Goal: Task Accomplishment & Management: Use online tool/utility

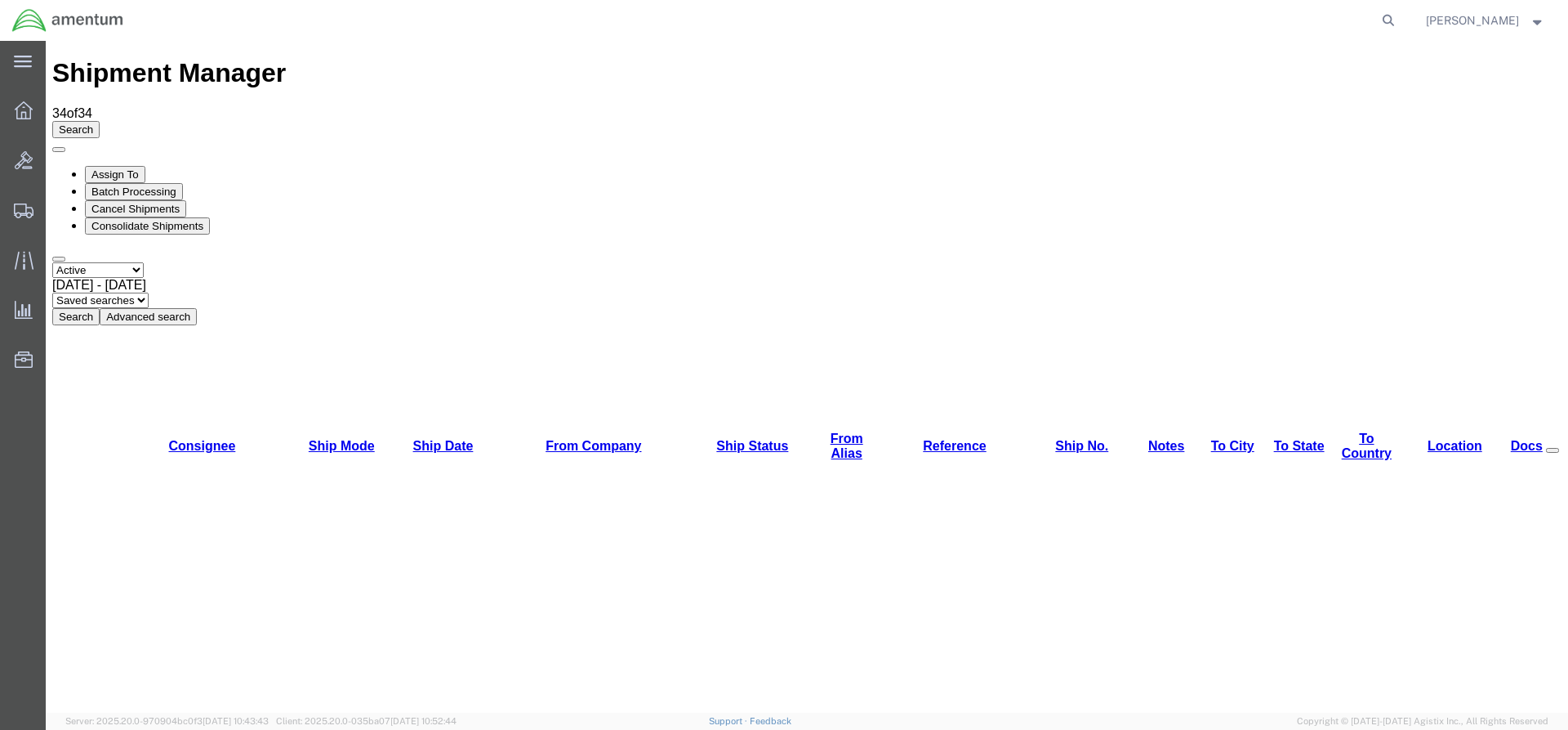
click at [100, 308] on button "Search" at bounding box center [76, 316] width 48 height 17
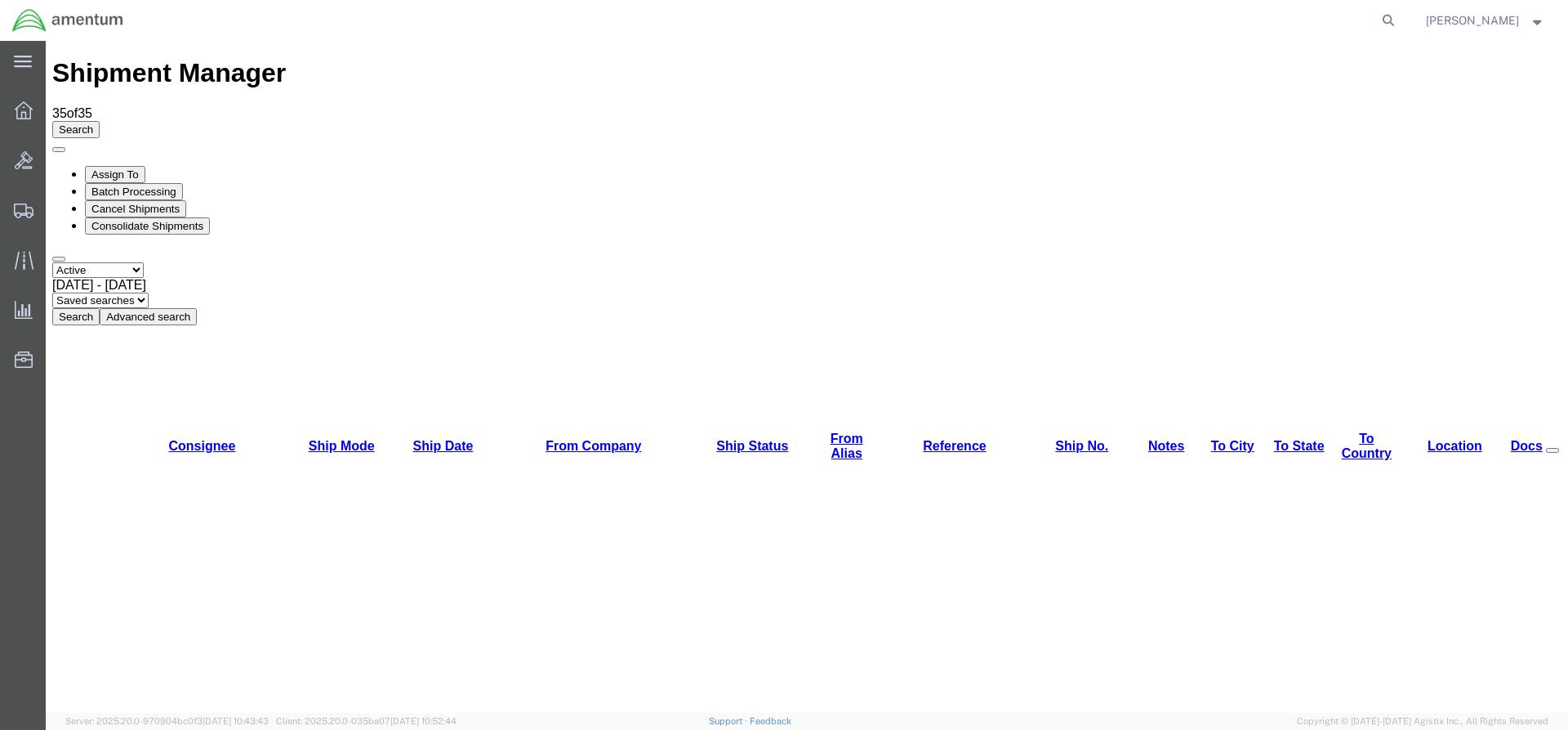
click at [100, 308] on button "Search" at bounding box center [76, 316] width 48 height 17
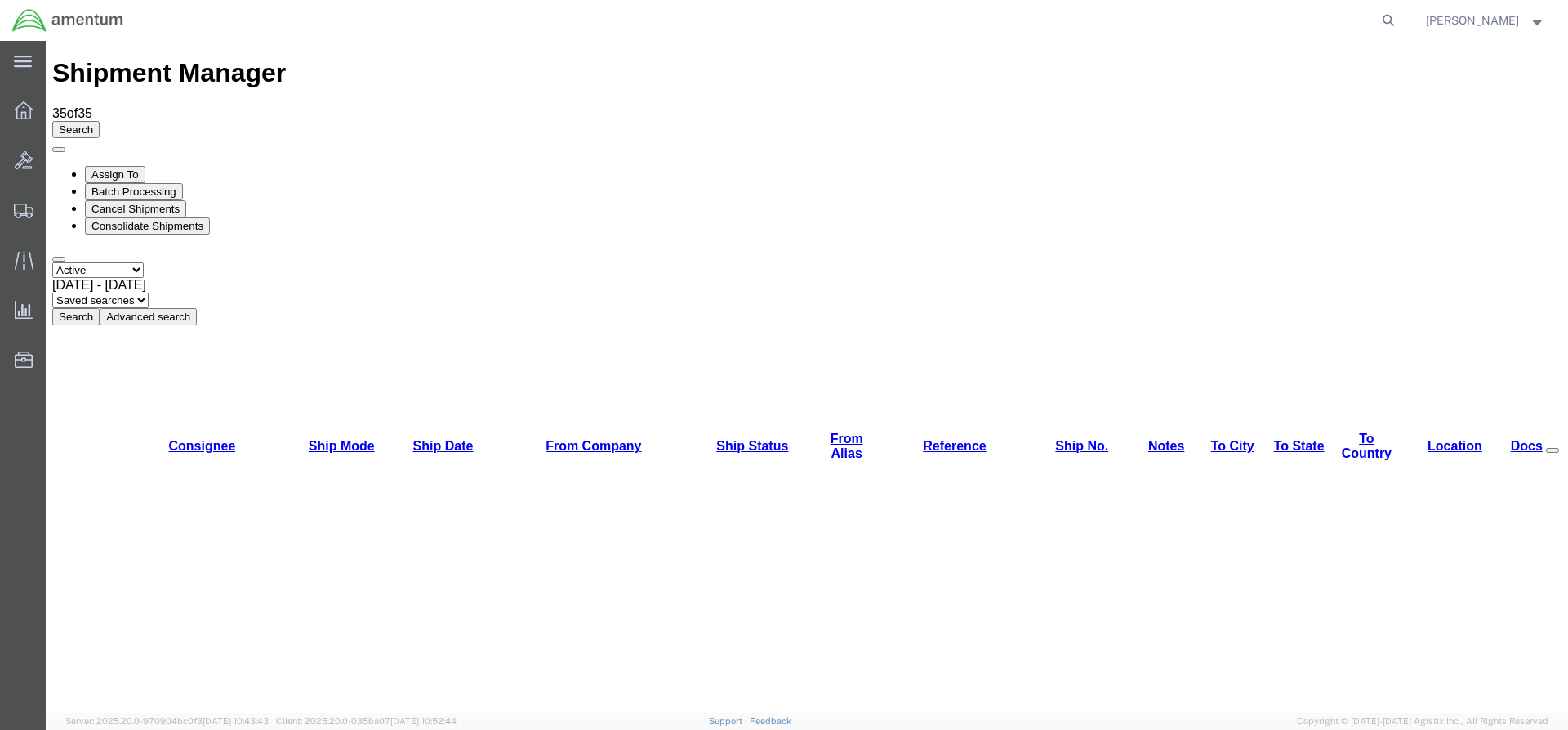
click at [100, 308] on button "Search" at bounding box center [76, 316] width 48 height 17
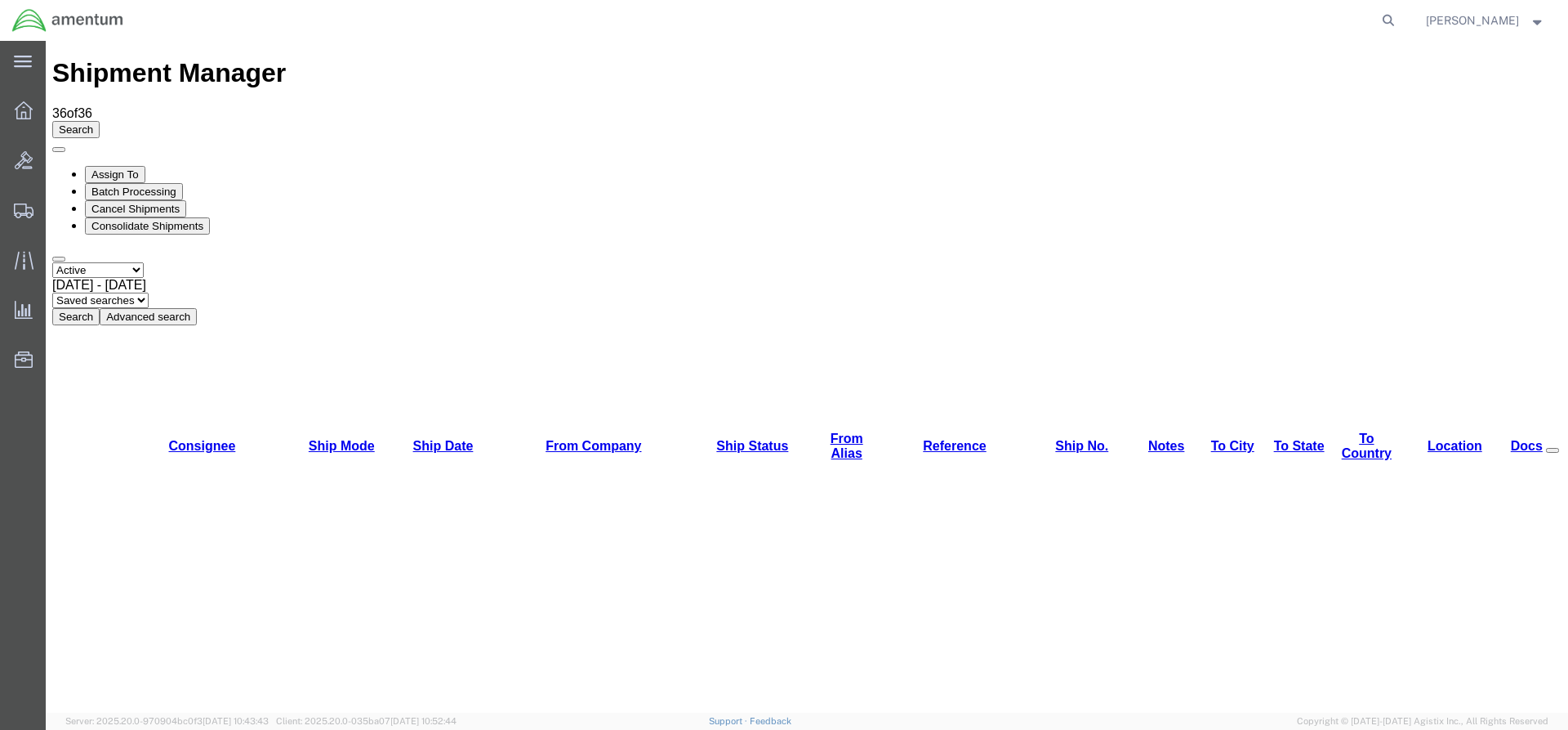
click at [100, 308] on button "Search" at bounding box center [76, 316] width 48 height 17
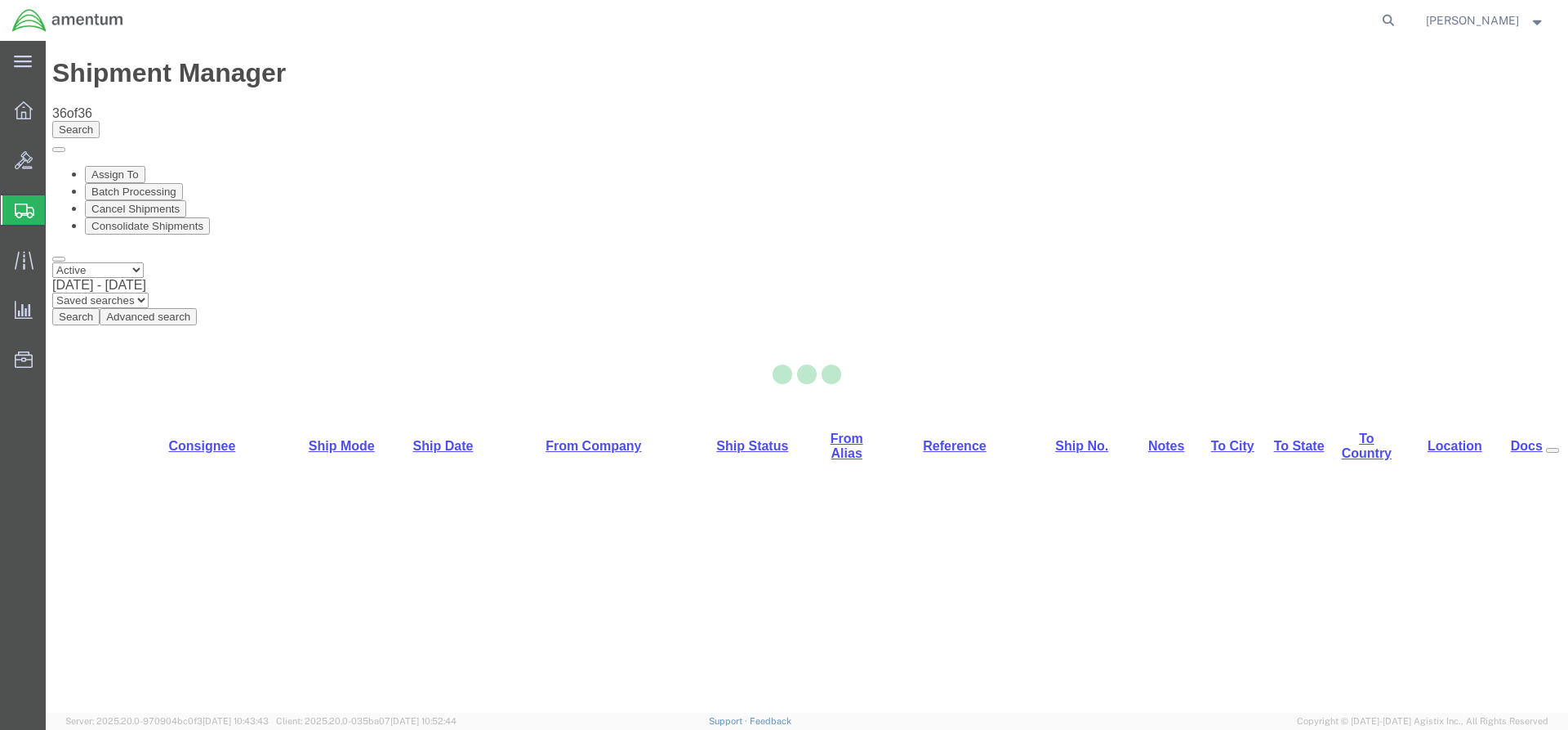
select select "42668"
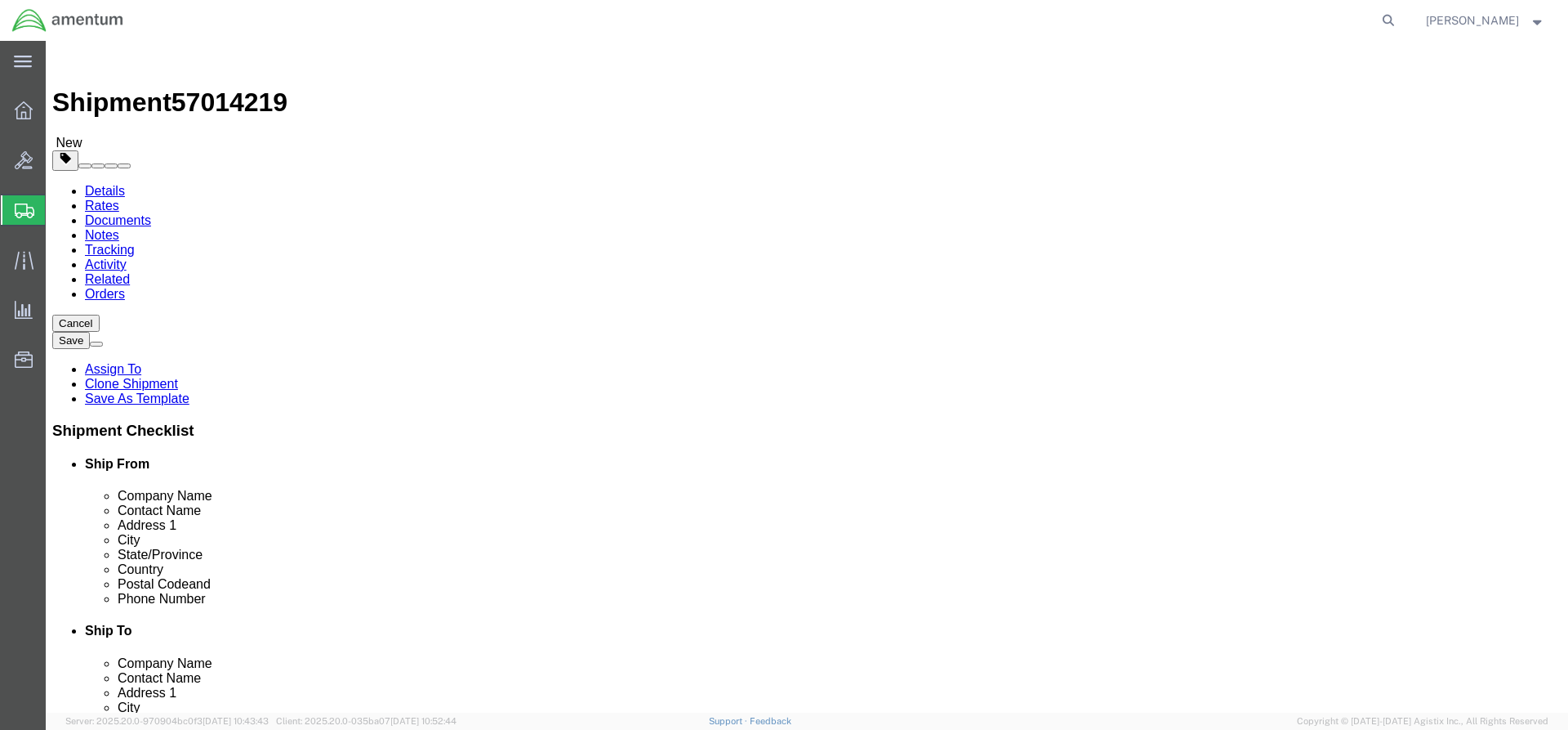
click button "Rate Shipment"
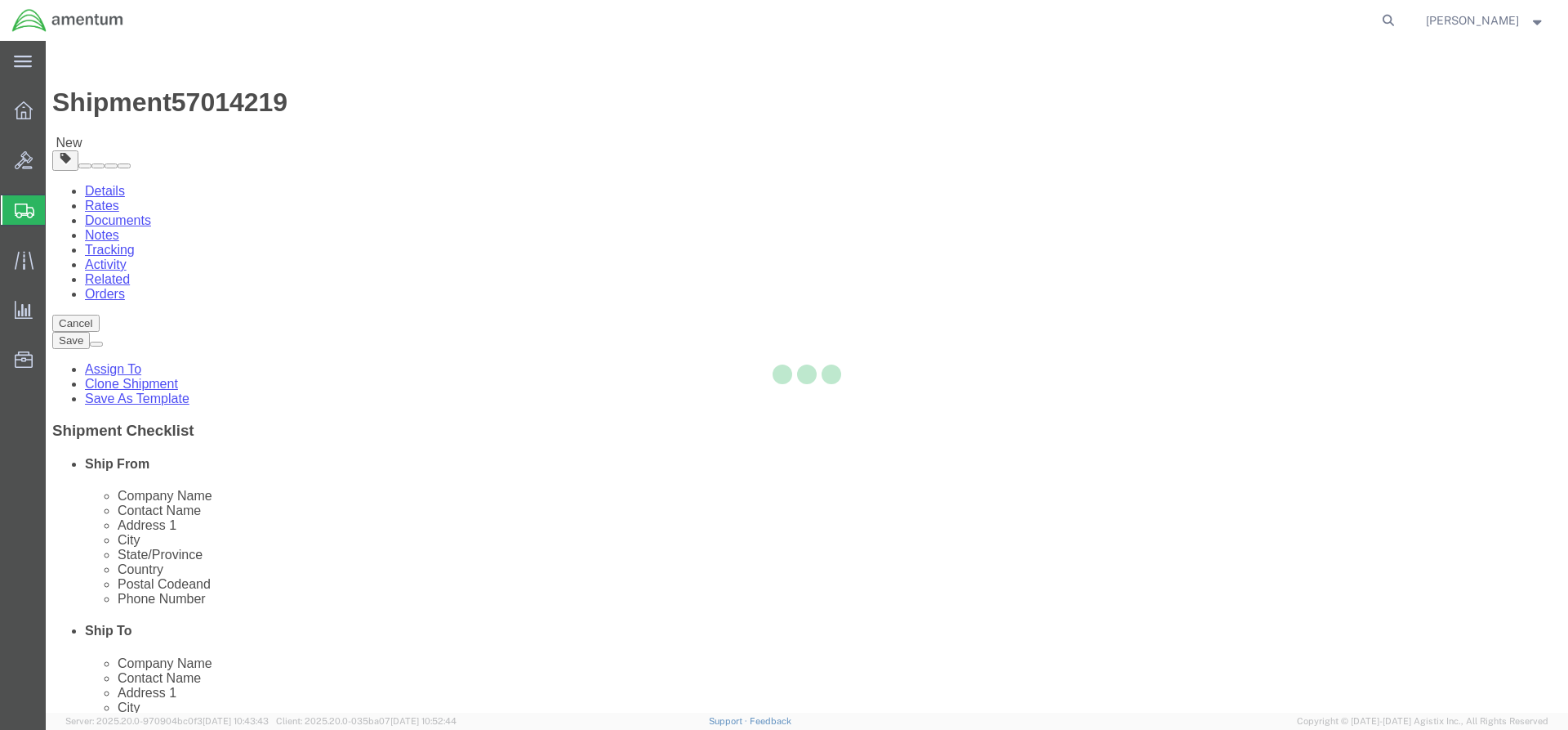
select select "42668"
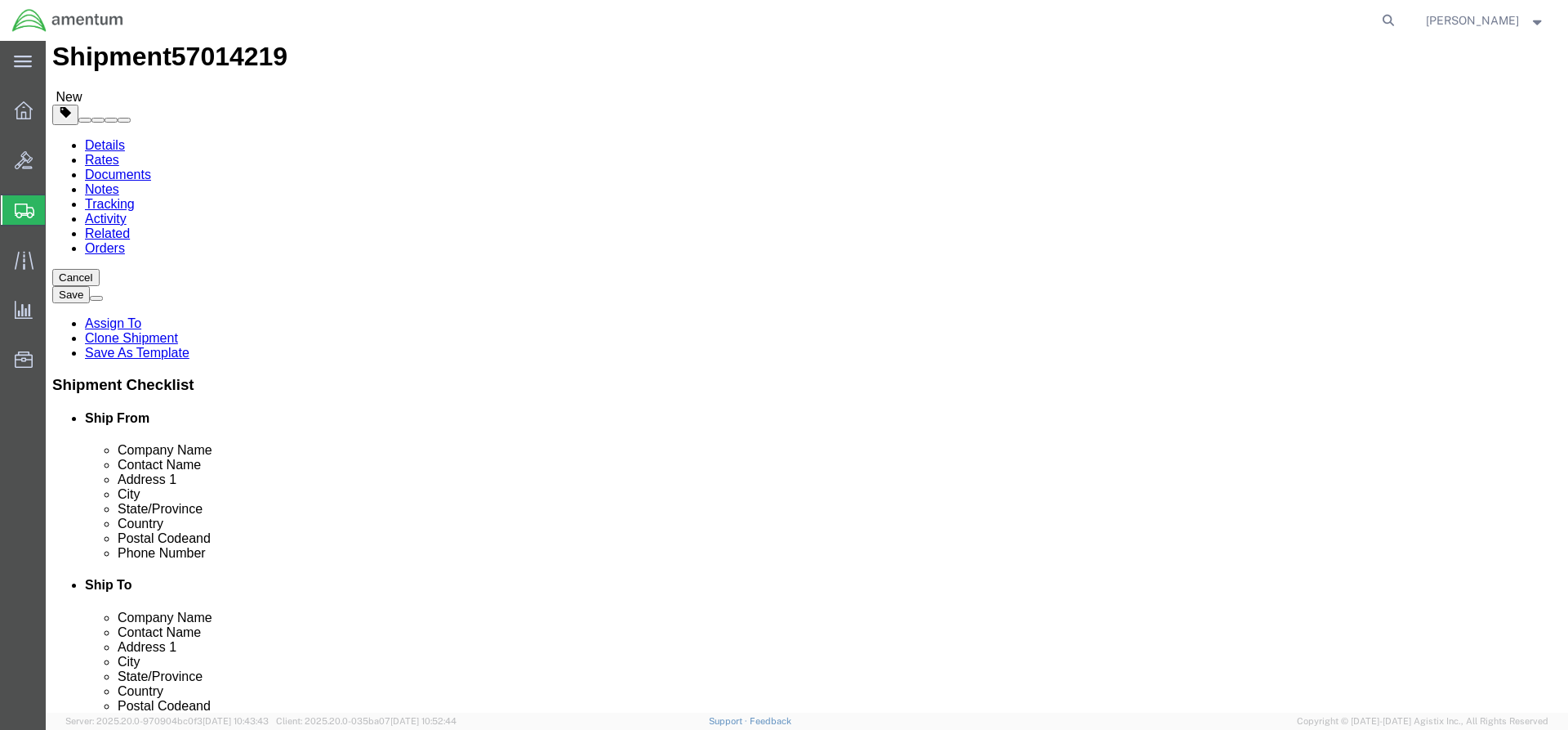
scroll to position [82, 0]
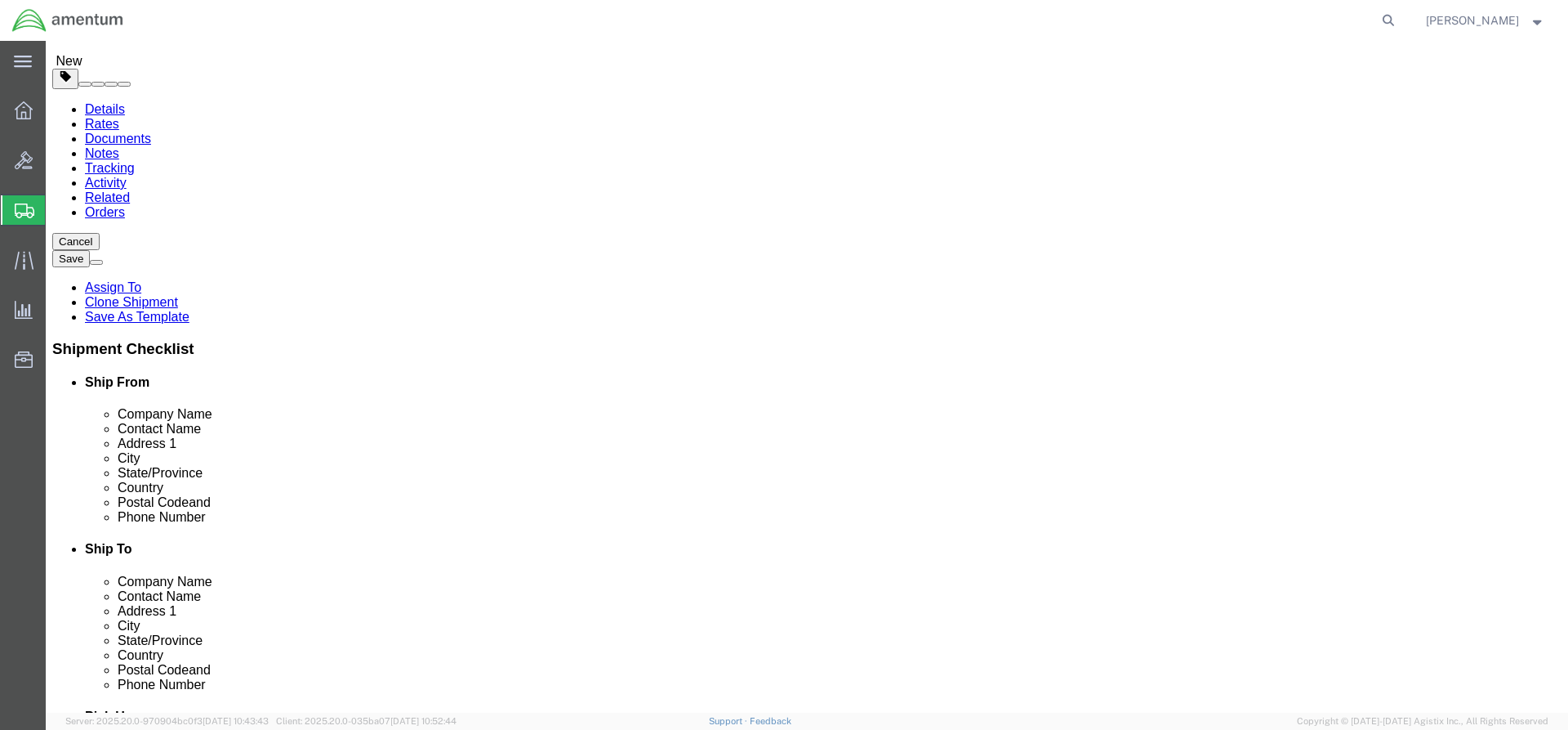
click input "404.767.5800"
type input "[PHONE_NUMBER]"
click button "Rate Shipment"
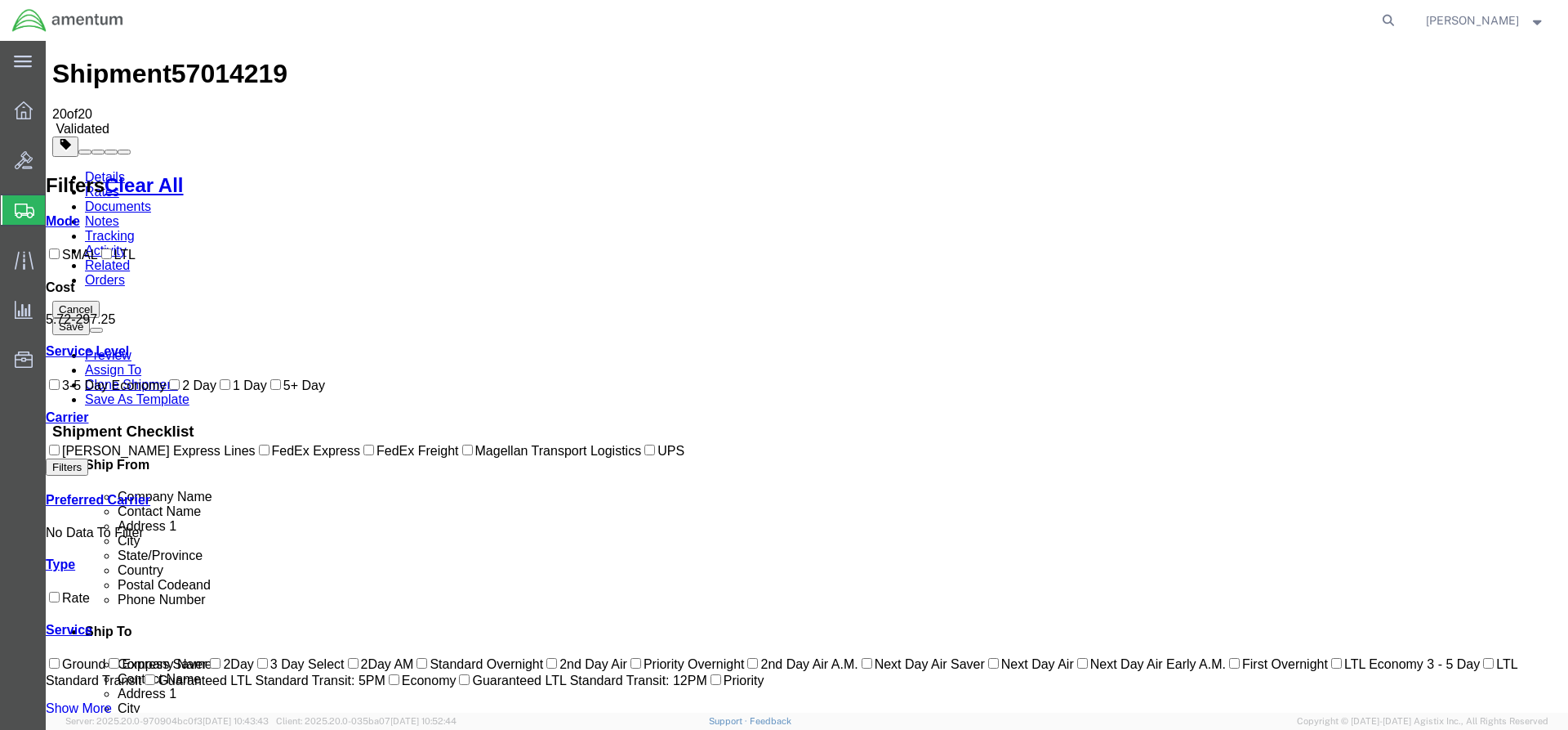
scroll to position [0, 0]
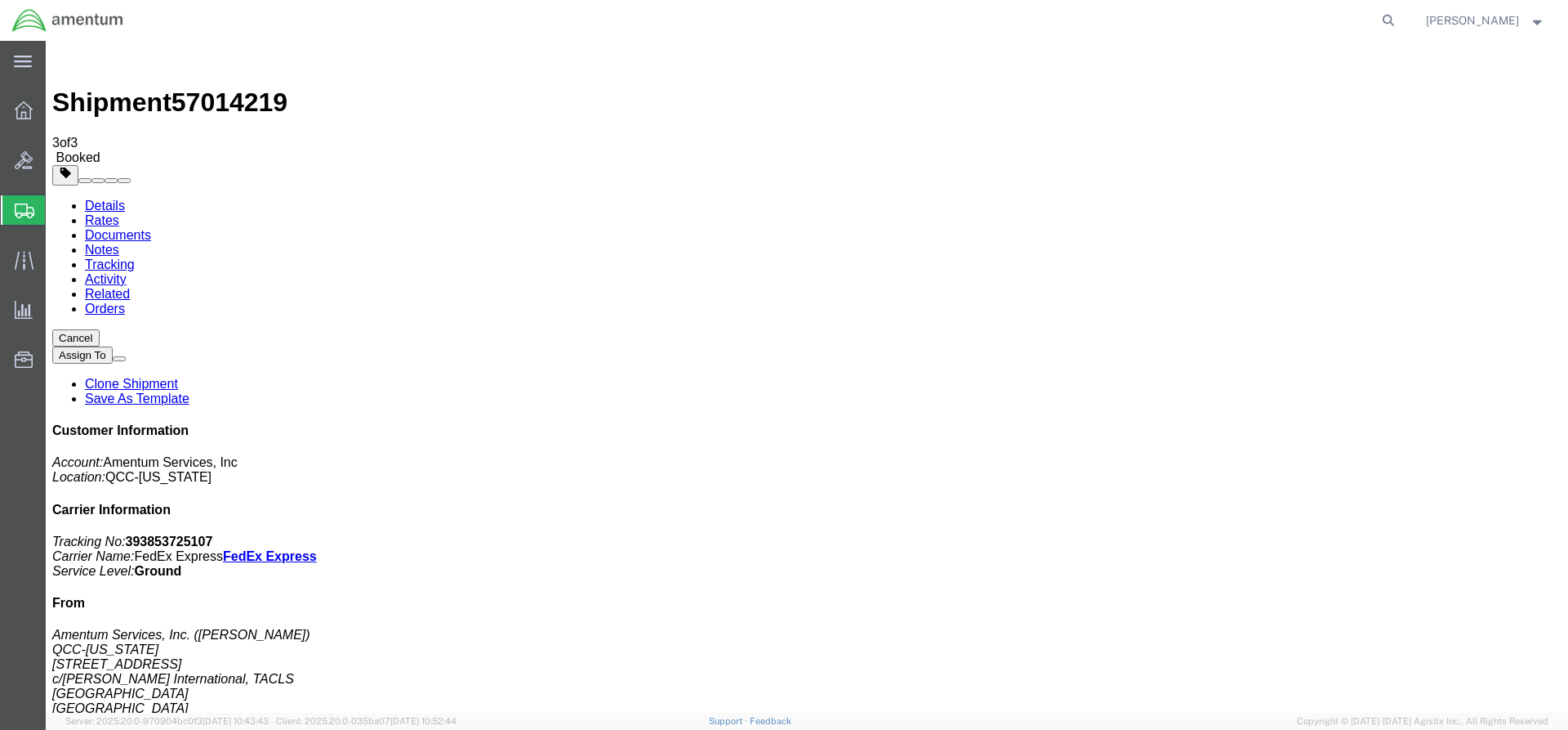
click at [22, 108] on icon at bounding box center [24, 110] width 18 height 18
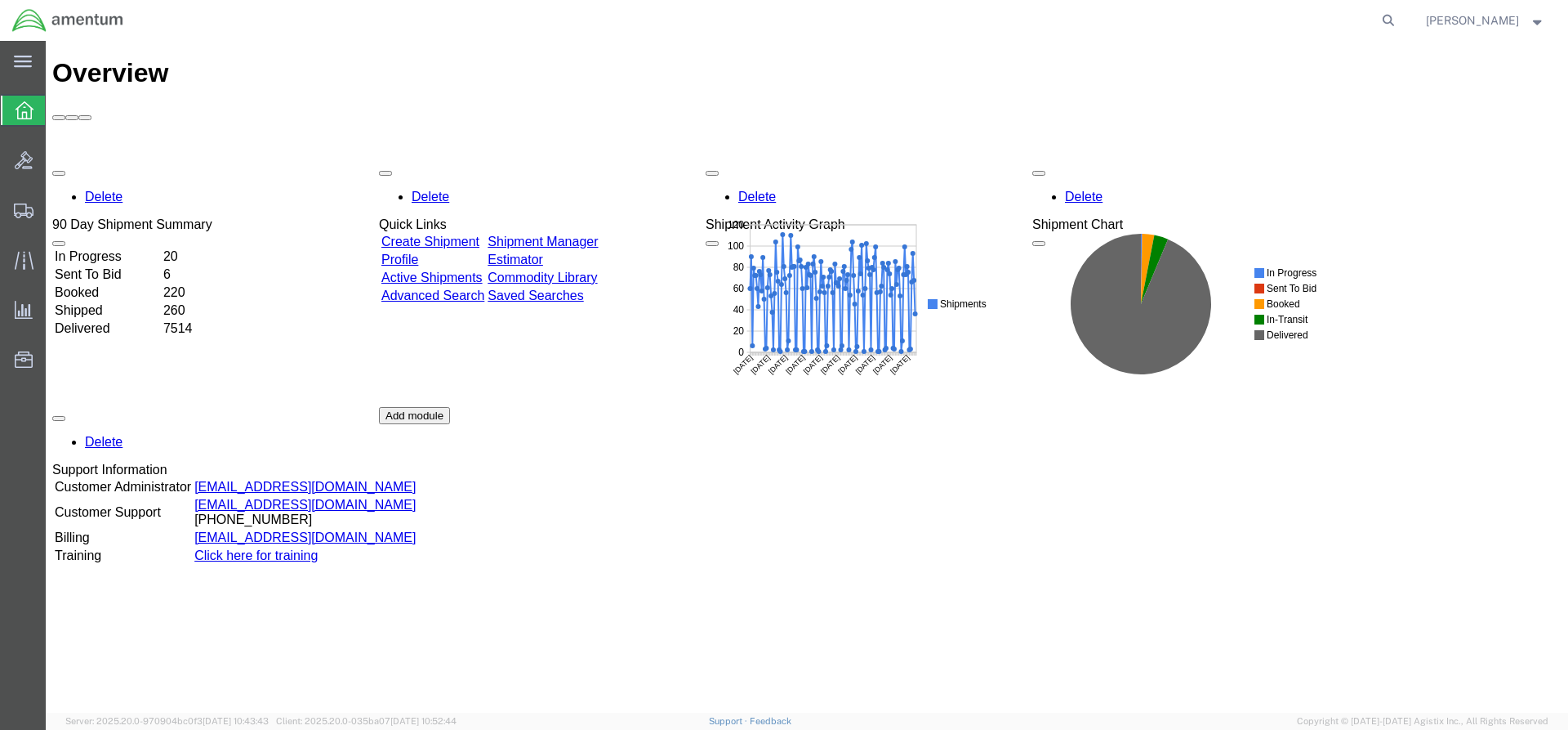
click at [576, 235] on link "Shipment Manager" at bounding box center [542, 242] width 110 height 14
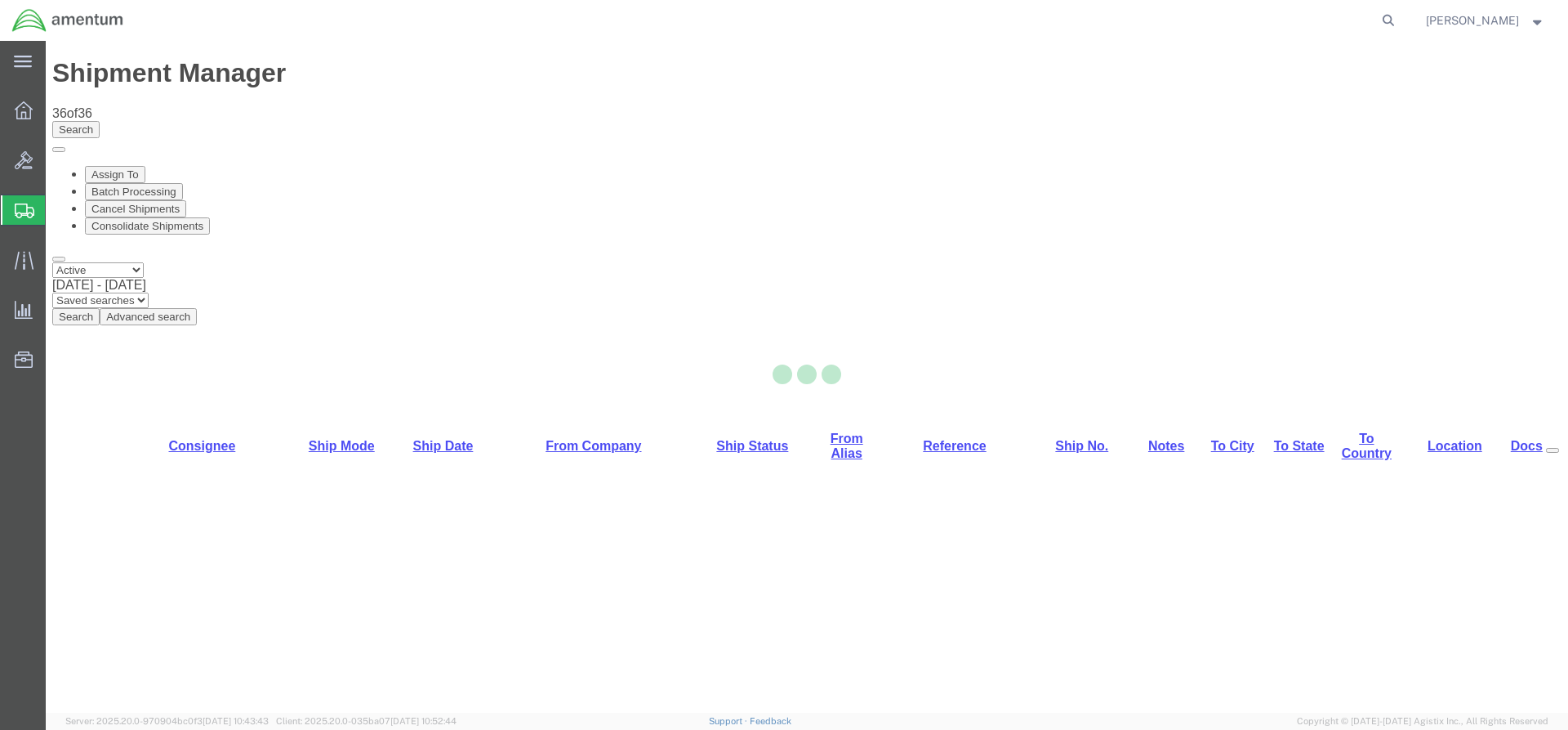
select select "42668"
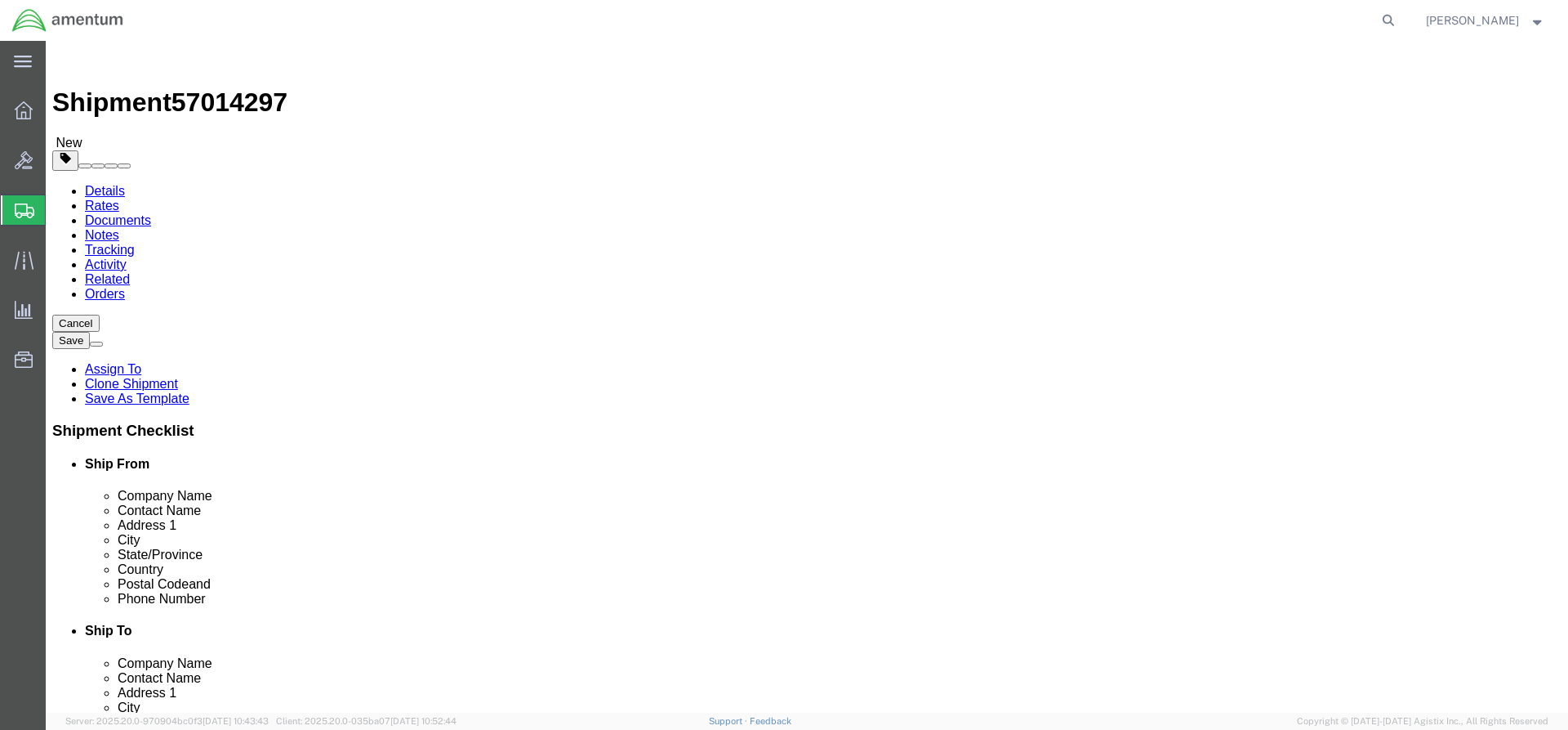
click button "Rate Shipment"
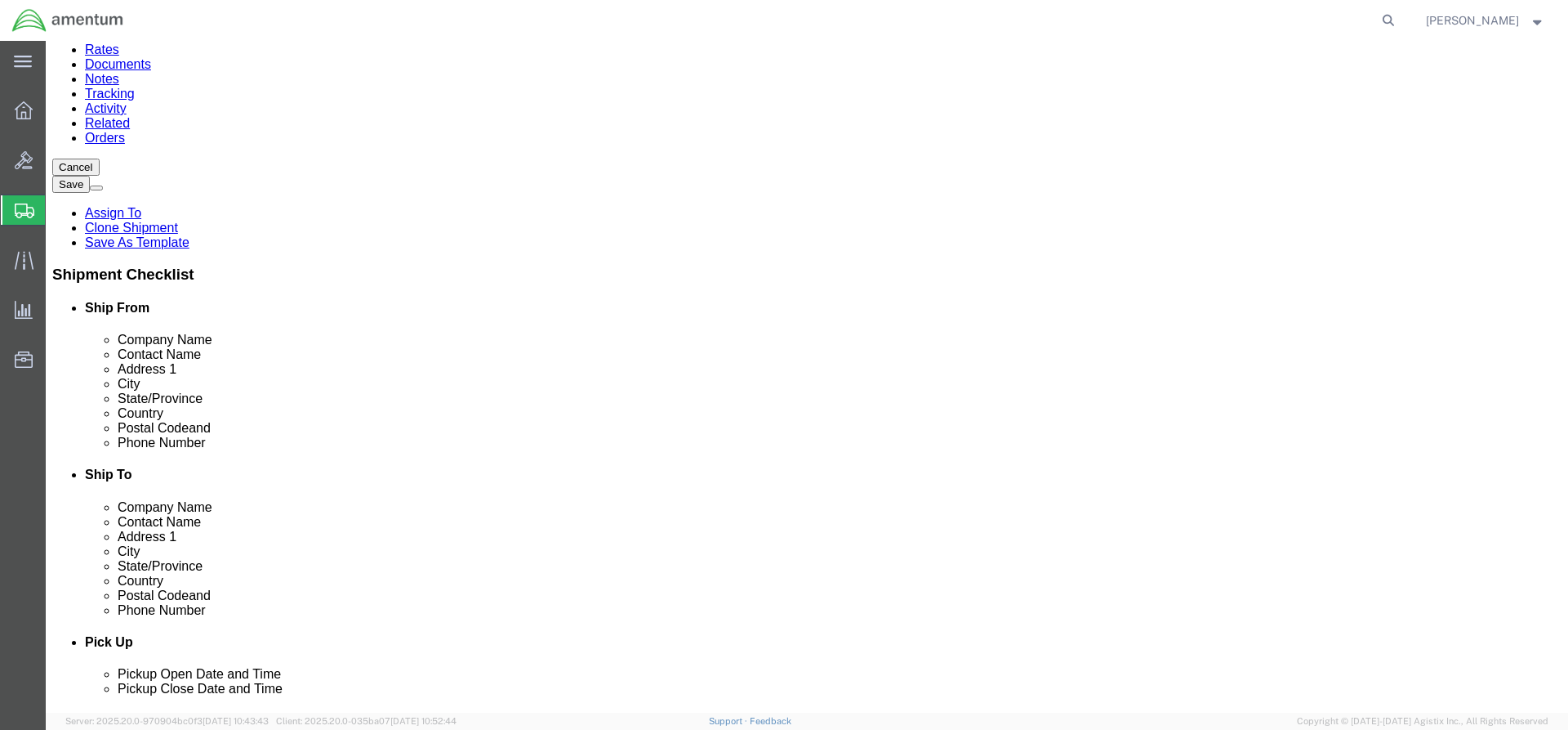
scroll to position [163, 0]
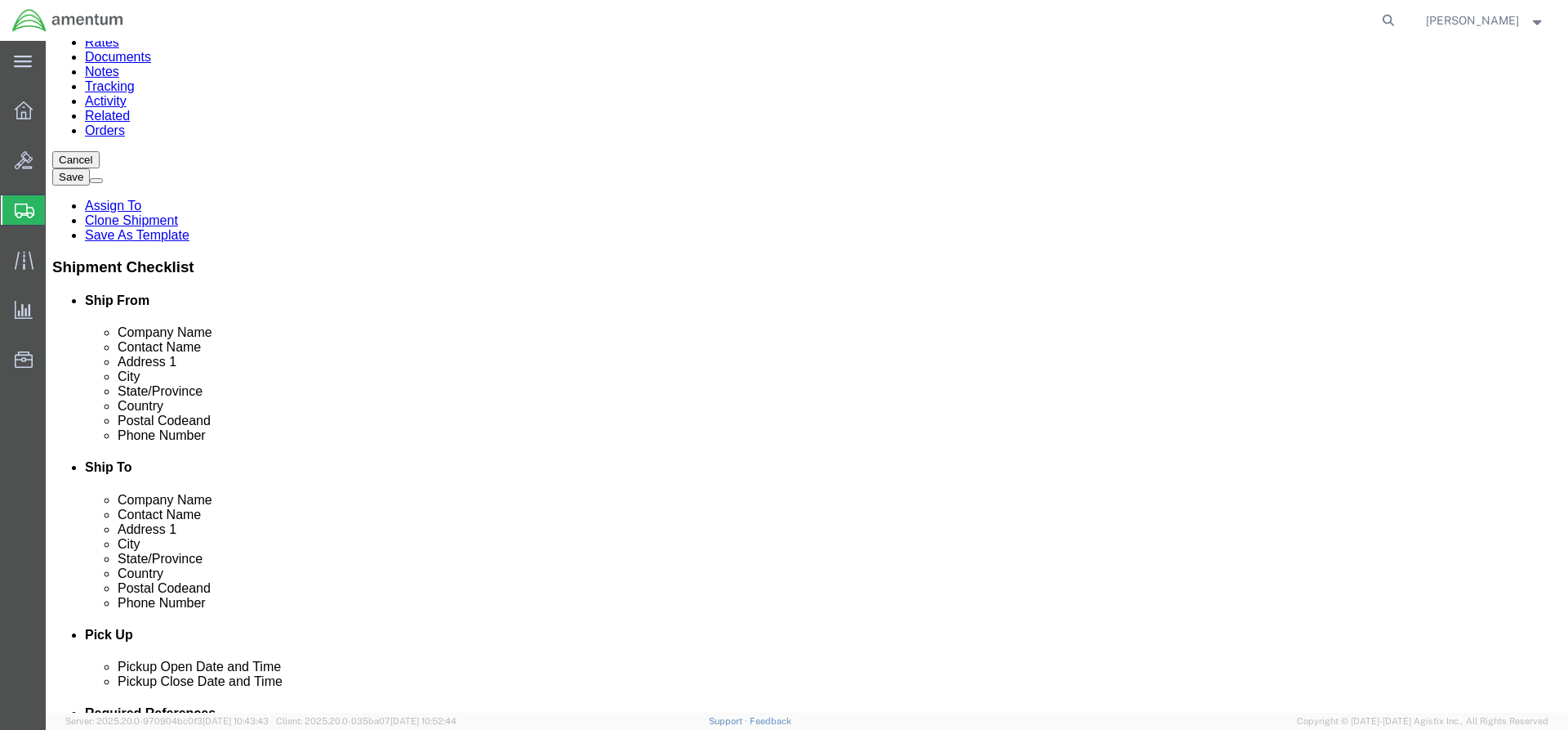
click input "Ship To Location / Phone Number : This field is required."
type input "[PHONE_NUMBER]"
click input "Ship To Location / Contact Name : This field is required."
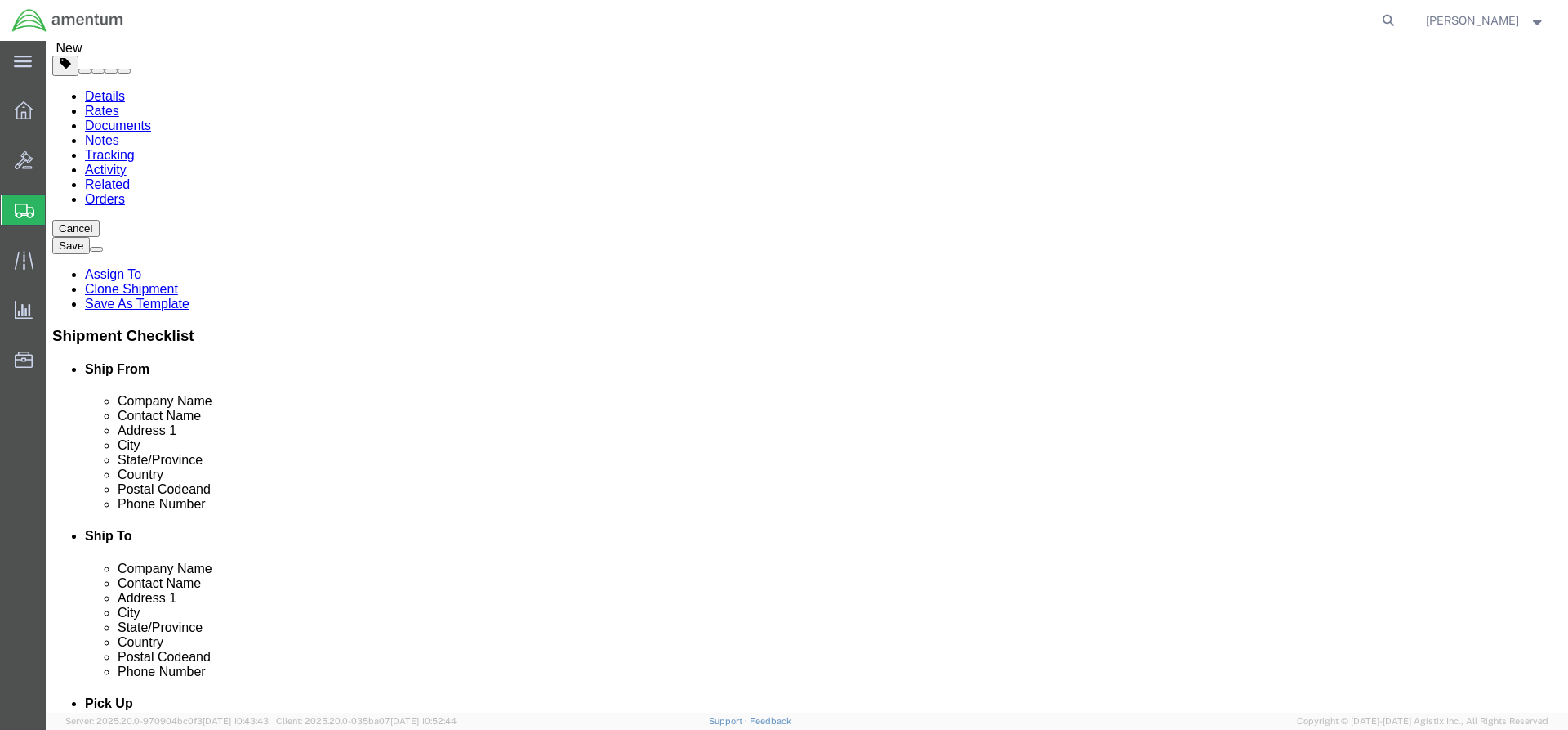
type input "[PERSON_NAME]"
click button "Rate Shipment"
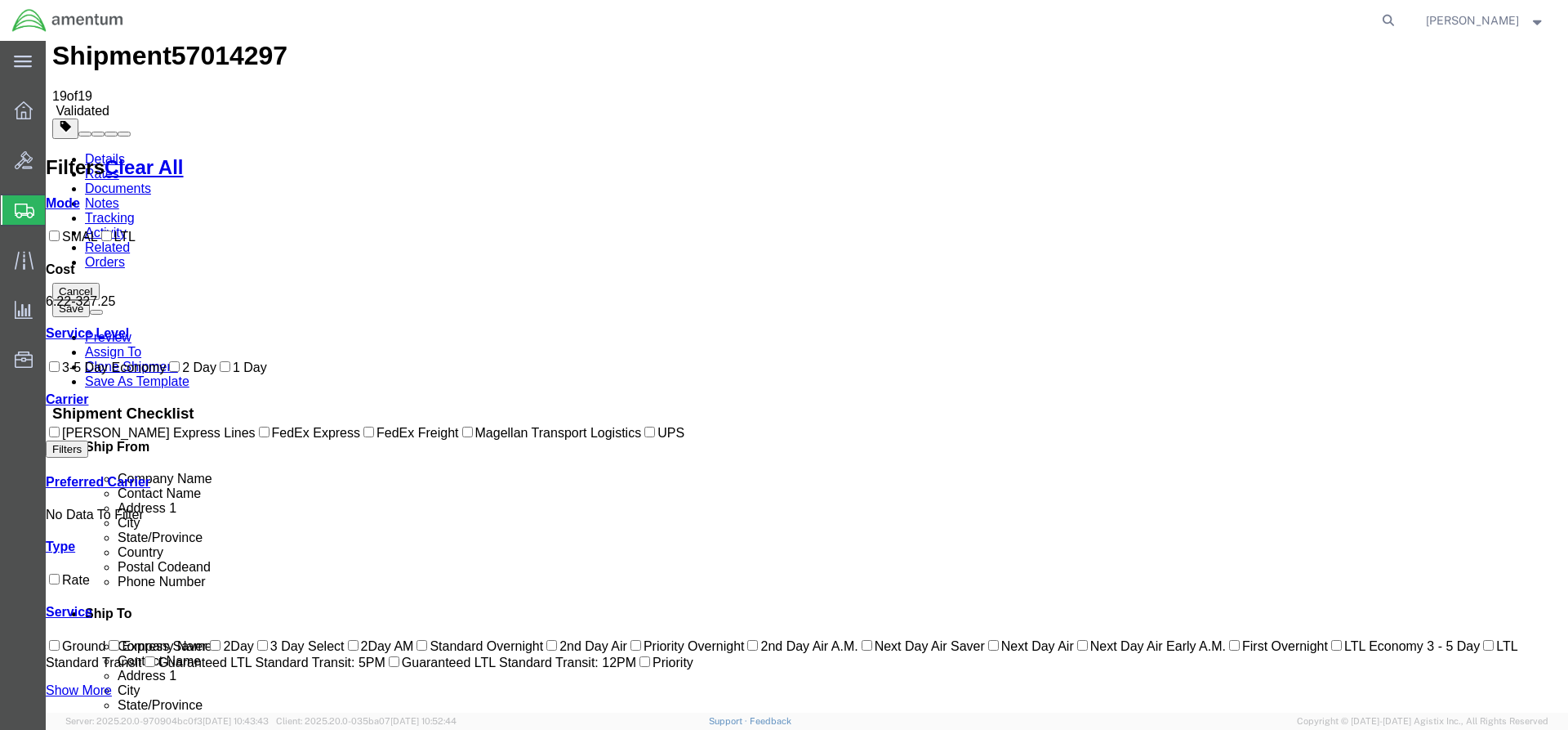
scroll to position [0, 0]
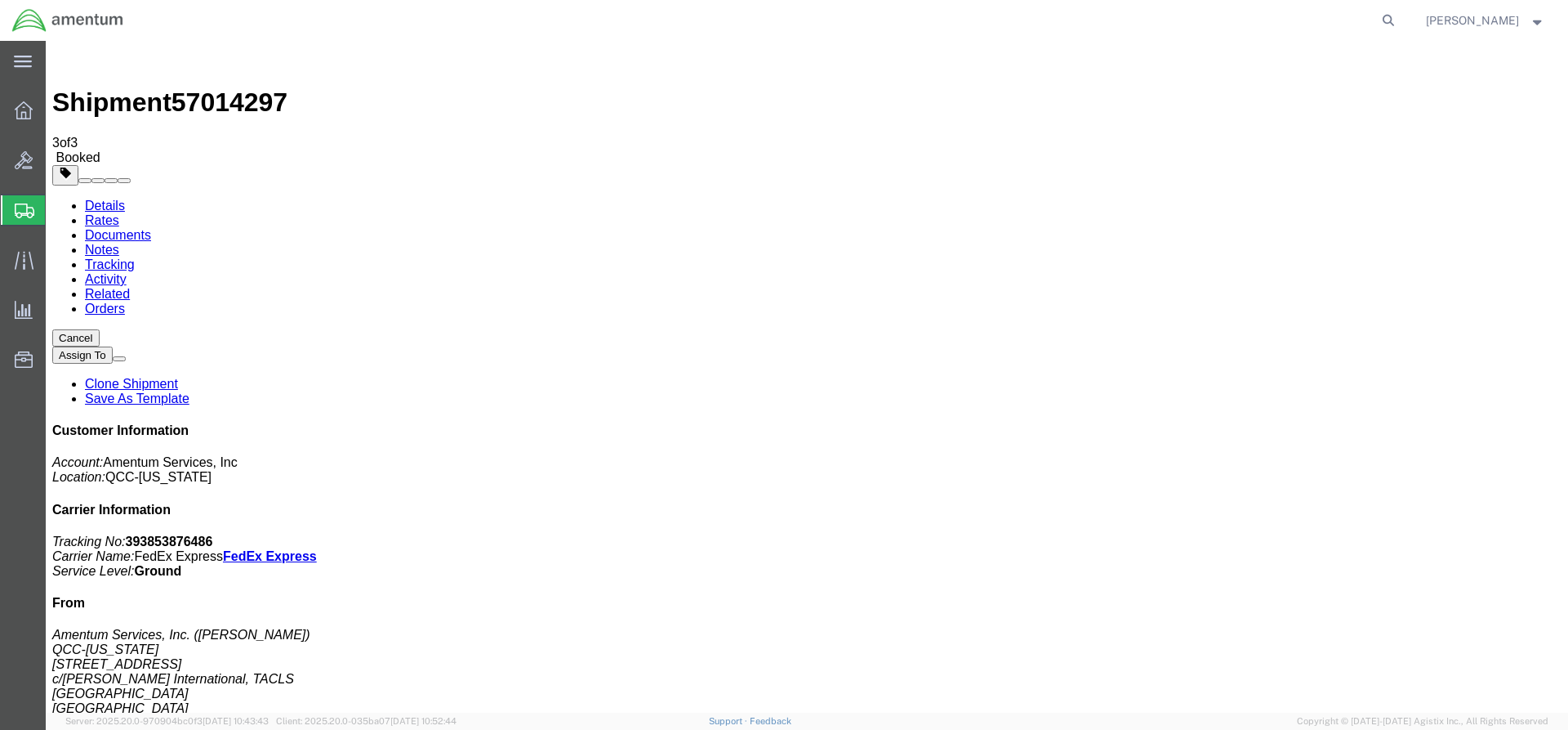
drag, startPoint x: 71, startPoint y: 385, endPoint x: 642, endPoint y: 265, distance: 583.5
click at [24, 108] on icon at bounding box center [24, 110] width 18 height 18
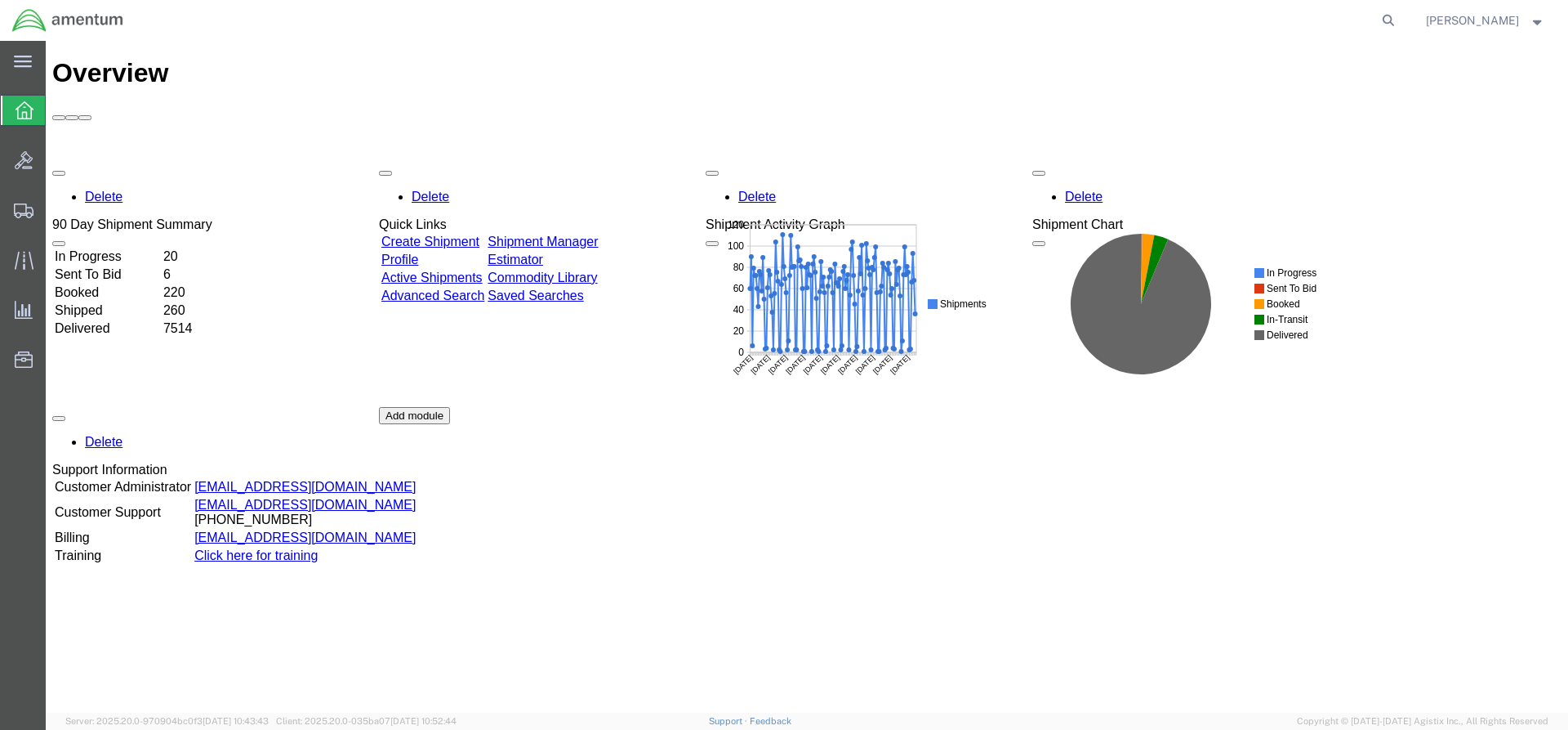
click at [598, 235] on link "Shipment Manager" at bounding box center [542, 242] width 110 height 14
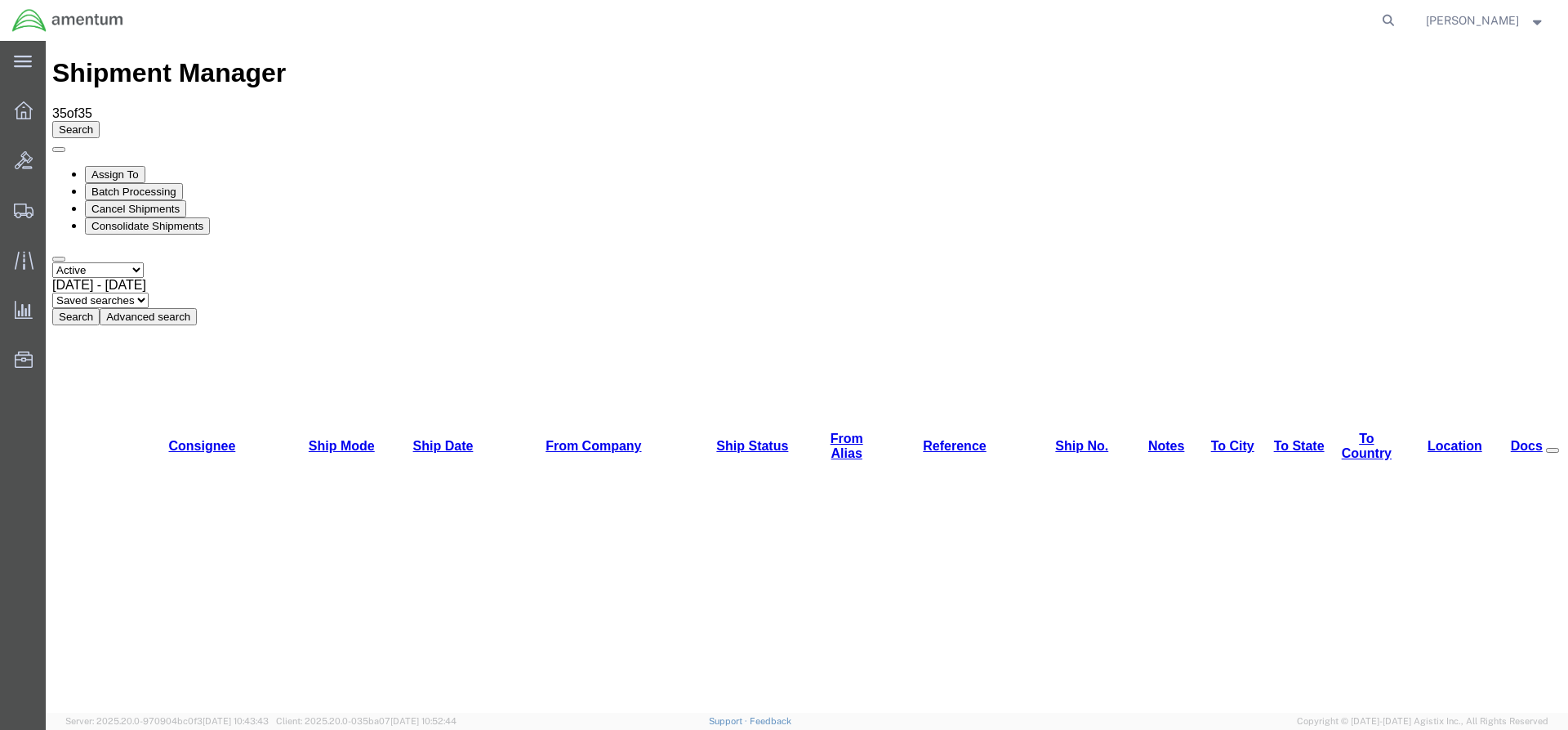
click at [100, 308] on button "Search" at bounding box center [76, 316] width 48 height 17
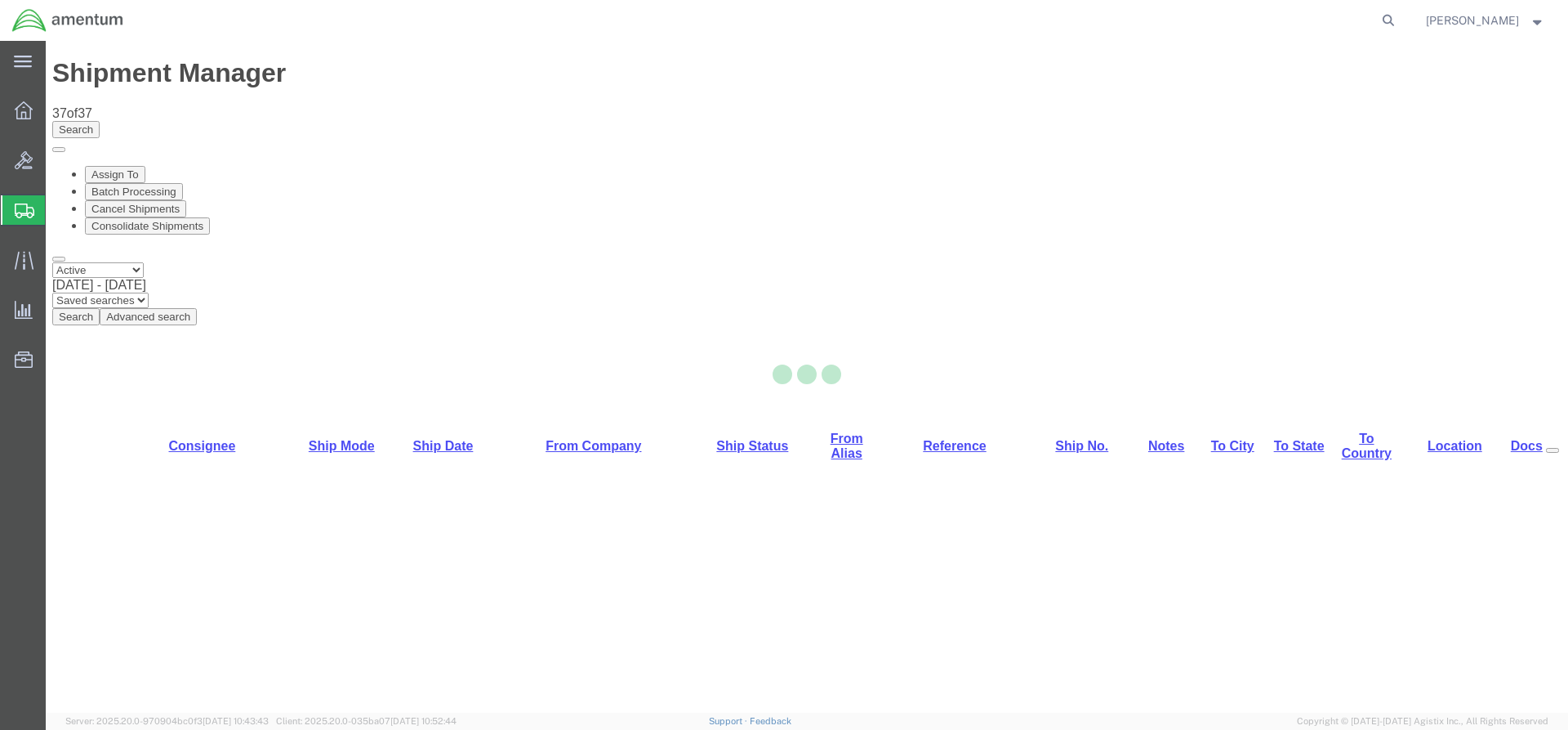
select select "42668"
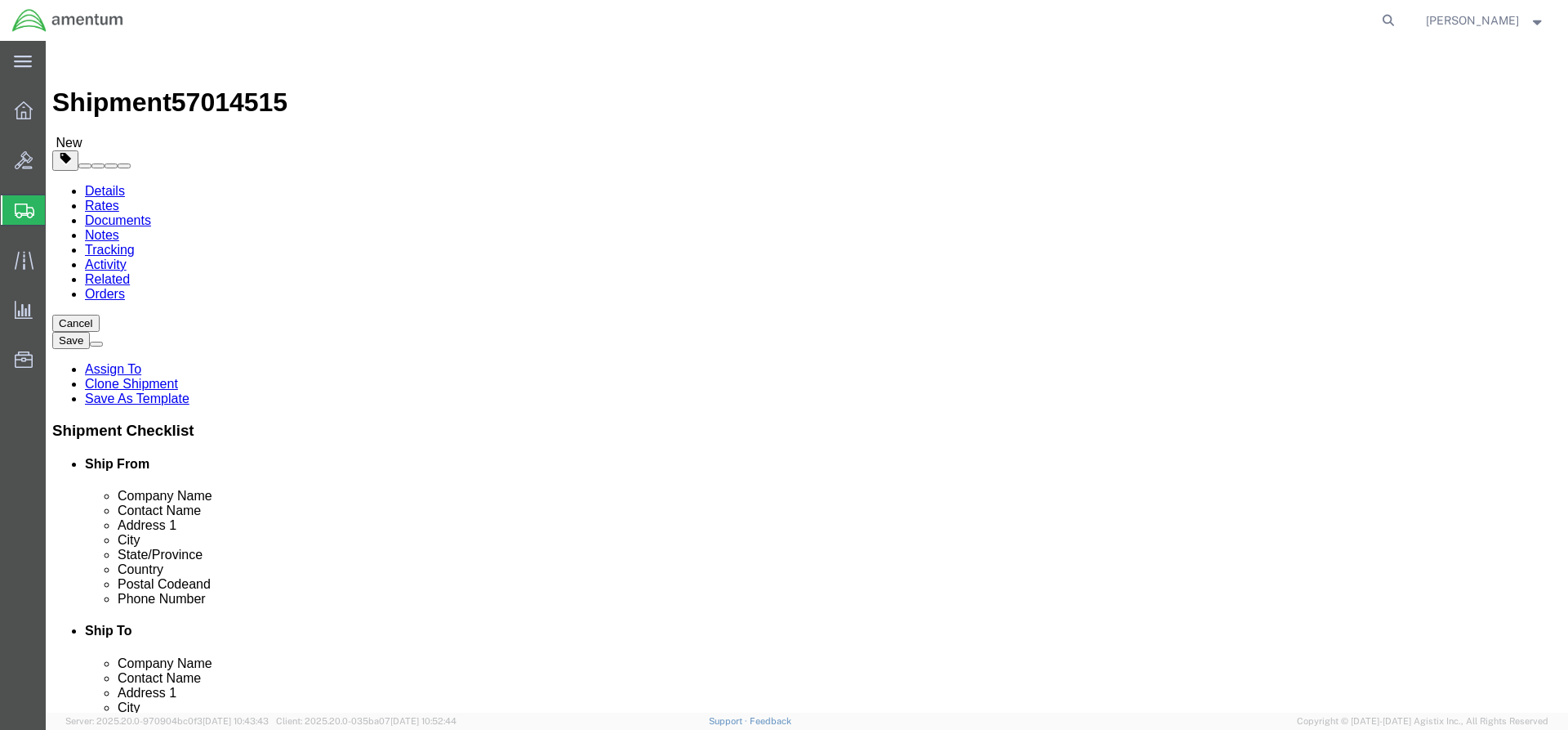
click button "Rate Shipment"
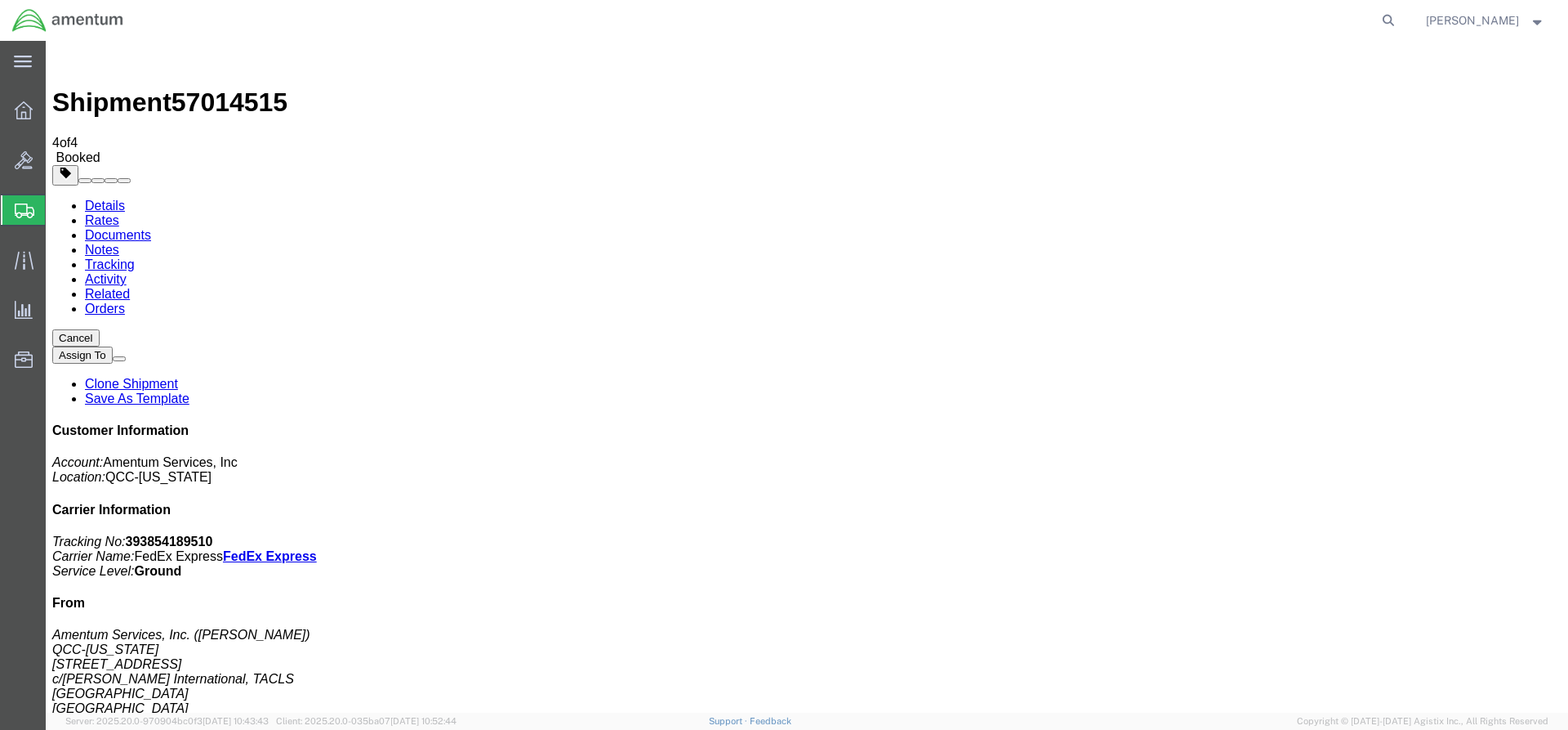
drag, startPoint x: 685, startPoint y: 322, endPoint x: 751, endPoint y: 321, distance: 66.0
